Goal: Navigation & Orientation: Find specific page/section

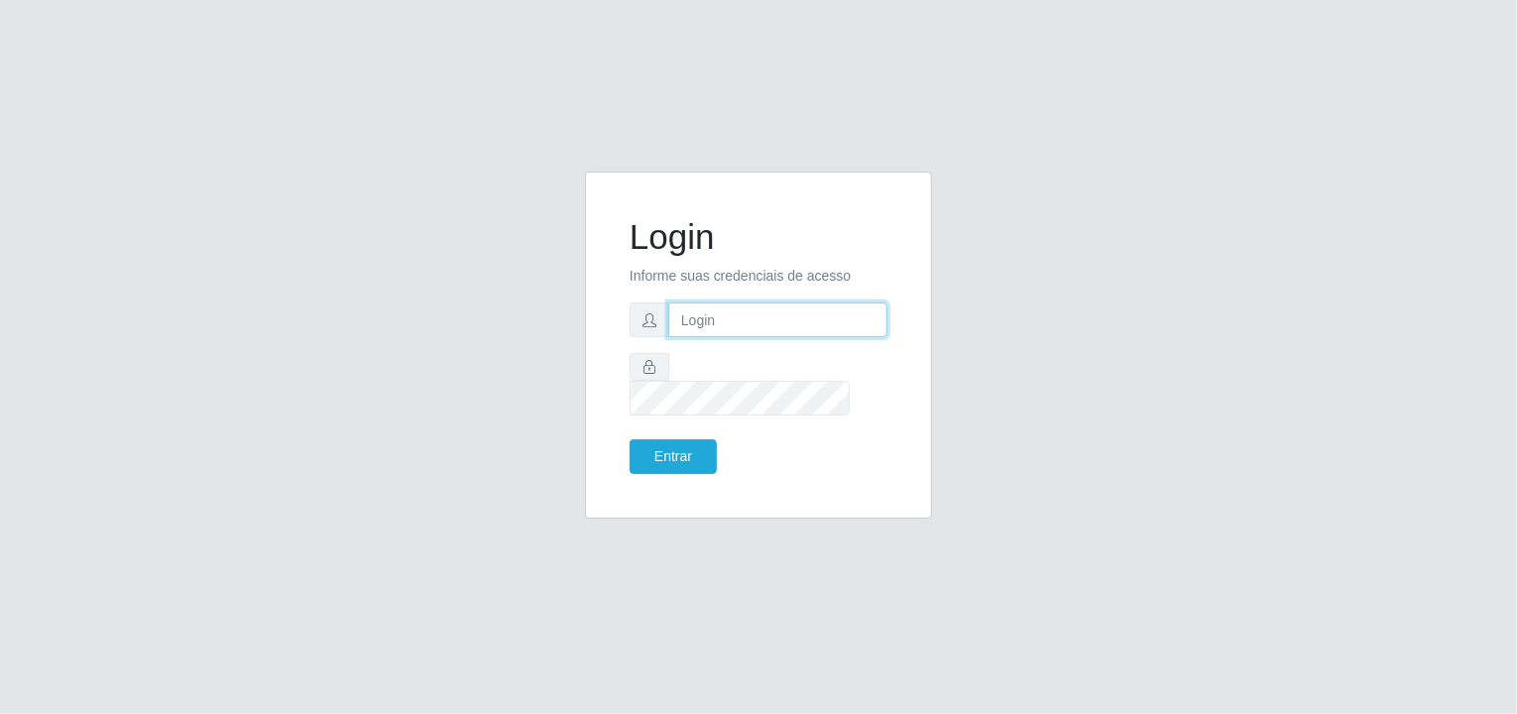
click at [702, 328] on input "text" at bounding box center [777, 319] width 219 height 35
type input "[EMAIL_ADDRESS][DOMAIN_NAME]"
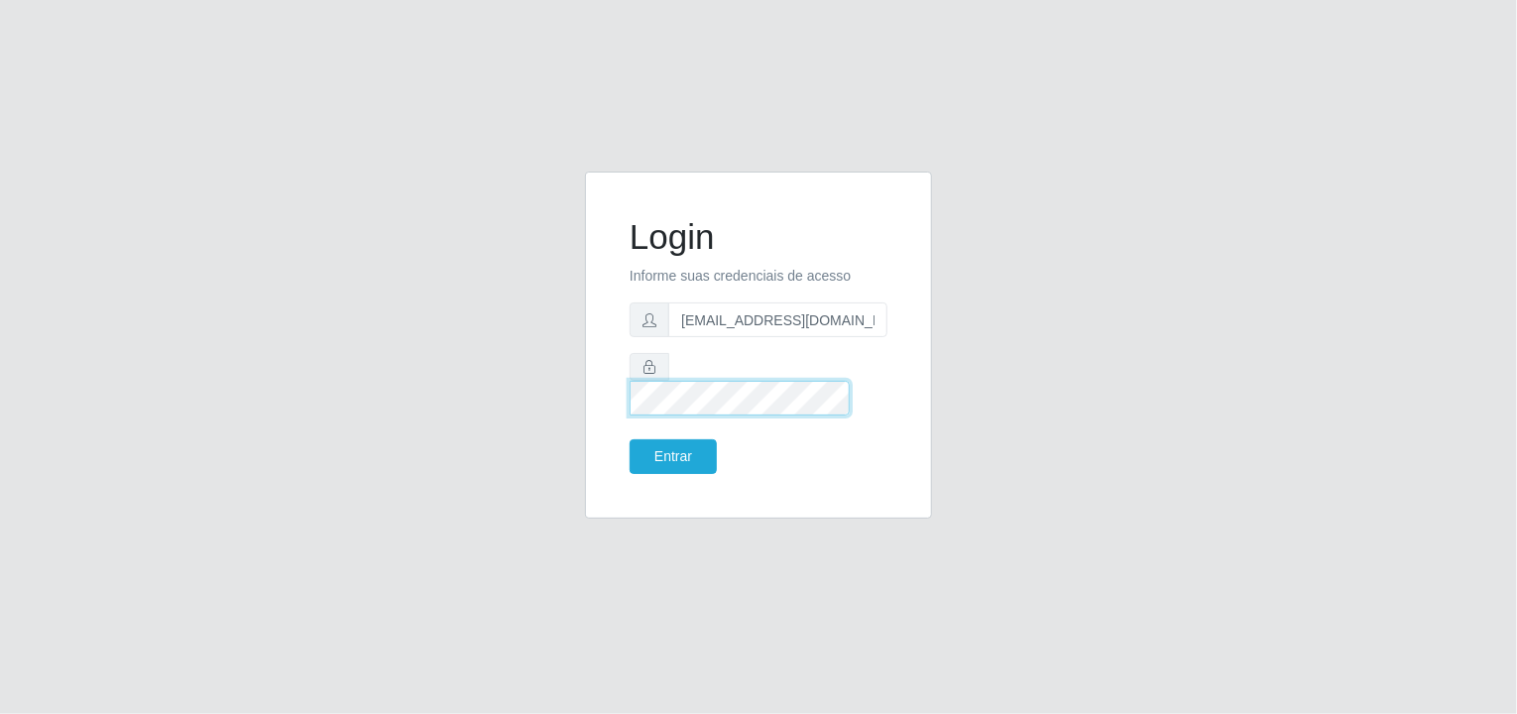
click at [630, 439] on button "Entrar" at bounding box center [673, 456] width 87 height 35
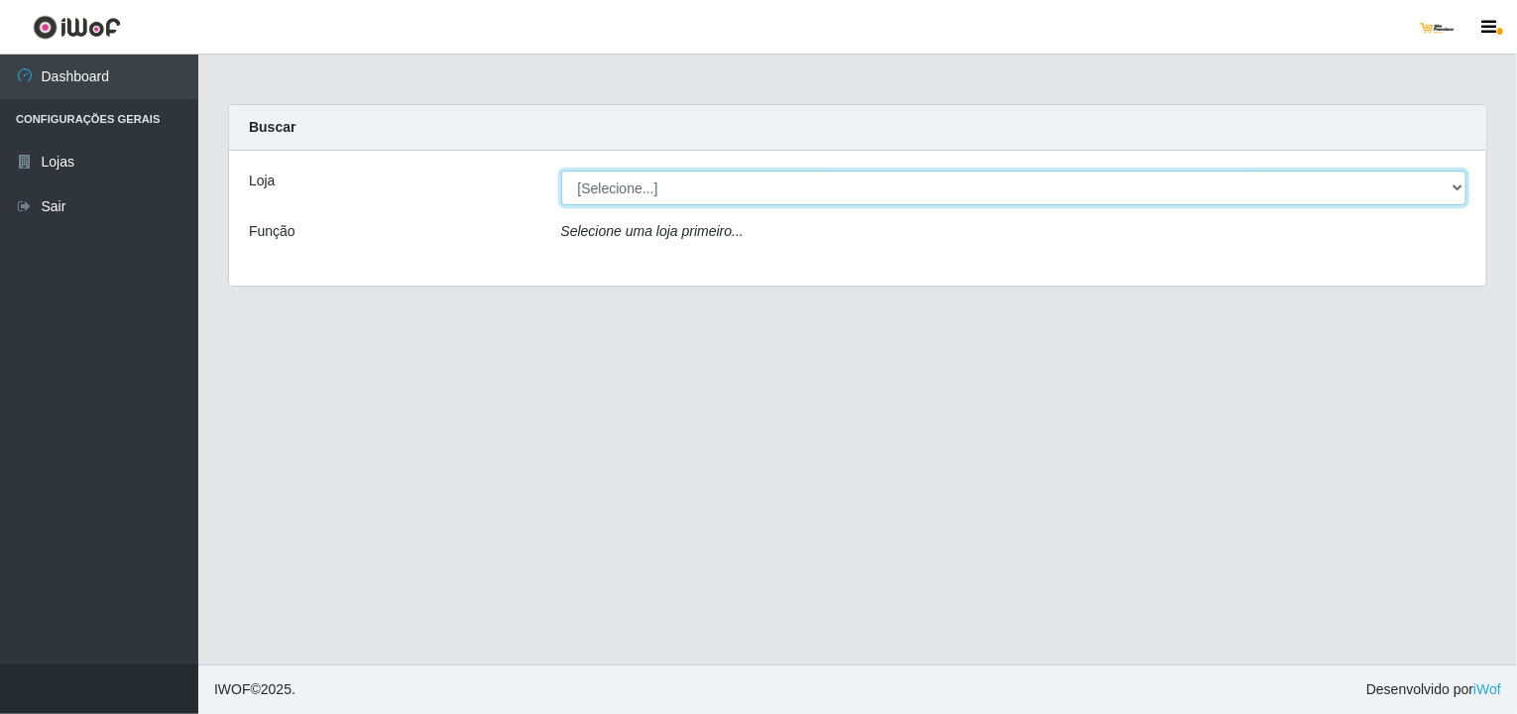
click at [704, 191] on select "[Selecione...] [GEOGRAPHIC_DATA]" at bounding box center [1014, 188] width 906 height 35
select select "168"
click at [561, 171] on select "[Selecione...] [GEOGRAPHIC_DATA]" at bounding box center [1014, 188] width 906 height 35
